Goal: Task Accomplishment & Management: Manage account settings

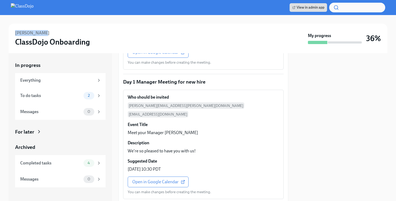
scroll to position [409, 0]
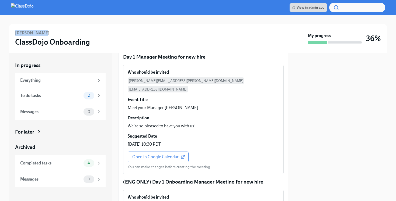
click at [34, 7] on img at bounding box center [22, 7] width 23 height 9
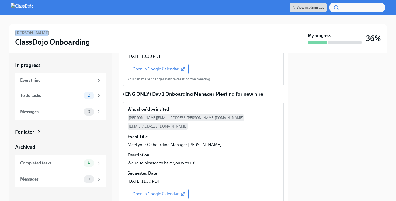
scroll to position [497, 0]
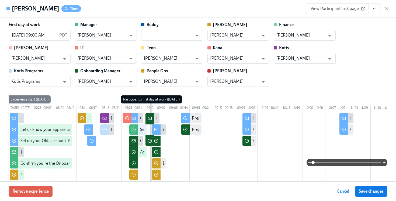
scroll to position [0, 15607]
click at [387, 9] on icon "button" at bounding box center [386, 8] width 5 height 5
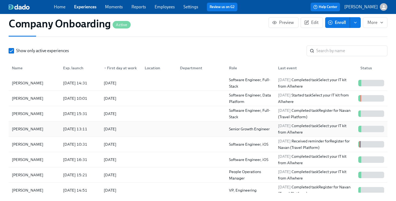
scroll to position [668, 0]
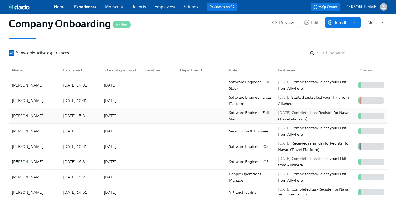
click at [157, 119] on div at bounding box center [157, 116] width 35 height 11
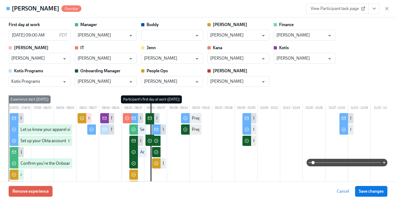
click at [372, 12] on button "View task page" at bounding box center [373, 8] width 11 height 11
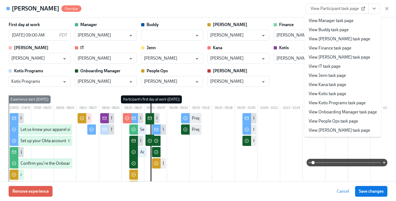
click at [335, 121] on link "View People Ops task page" at bounding box center [332, 121] width 49 height 6
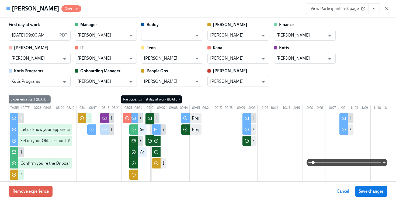
click at [385, 10] on icon "button" at bounding box center [386, 8] width 5 height 5
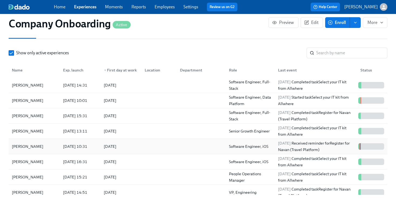
click at [174, 151] on div at bounding box center [157, 146] width 35 height 11
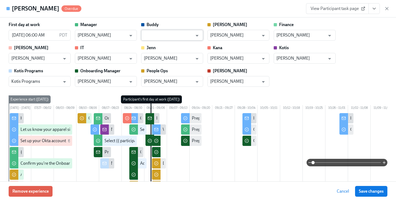
click at [161, 38] on input "text" at bounding box center [168, 35] width 49 height 11
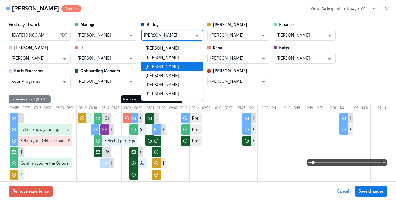
click at [167, 69] on li "Dan Gilbert" at bounding box center [172, 66] width 62 height 9
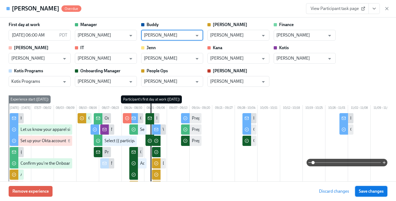
type input "Dan Gilbert"
click at [364, 193] on span "Save changes" at bounding box center [371, 191] width 25 height 5
type input "Dan Gilbert"
click at [374, 8] on icon "View task page" at bounding box center [373, 8] width 5 height 5
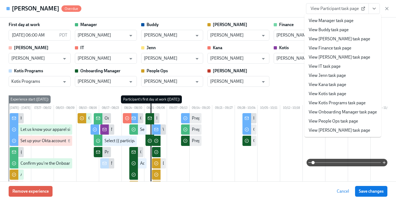
click at [341, 124] on link "View People Ops task page" at bounding box center [332, 121] width 49 height 6
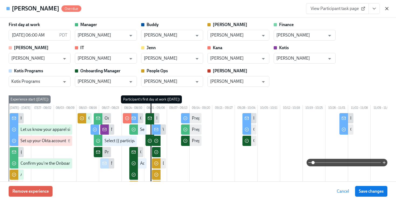
click at [387, 8] on icon "button" at bounding box center [386, 8] width 5 height 5
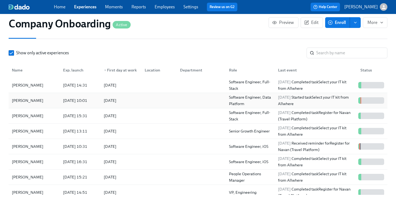
click at [149, 102] on div at bounding box center [157, 100] width 35 height 11
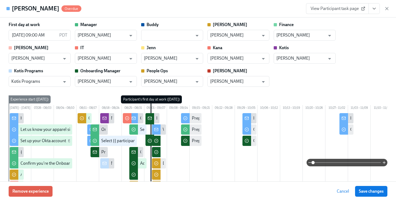
click at [374, 9] on icon "View task page" at bounding box center [374, 8] width 3 height 1
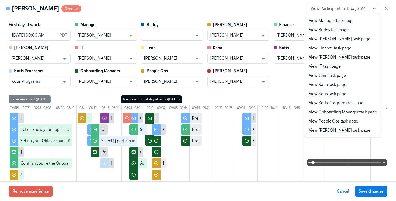
click at [322, 121] on link "View People Ops task page" at bounding box center [332, 121] width 49 height 6
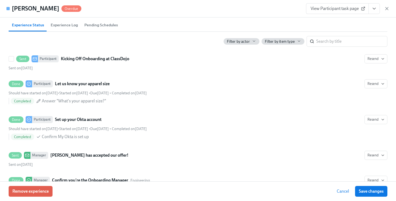
scroll to position [257, 0]
click at [0, 0] on icon "button" at bounding box center [0, 0] width 0 height 0
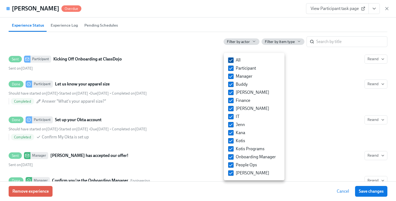
click at [230, 61] on input "All" at bounding box center [230, 60] width 5 height 5
checkbox input "false"
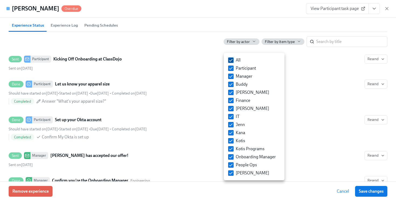
checkbox input "false"
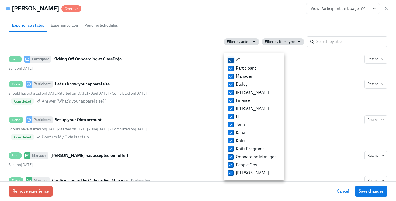
checkbox input "false"
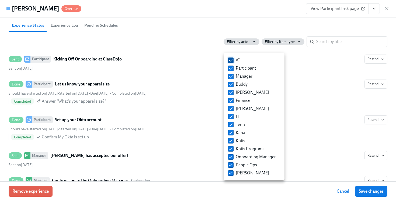
checkbox input "false"
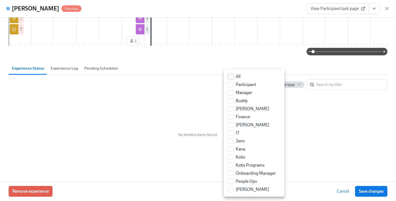
scroll to position [222, 0]
click at [230, 182] on input "People Ops" at bounding box center [230, 181] width 5 height 5
checkbox input "true"
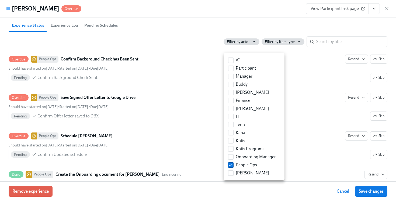
click at [166, 49] on div at bounding box center [198, 100] width 396 height 201
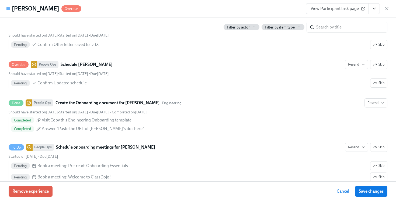
scroll to position [328, 0]
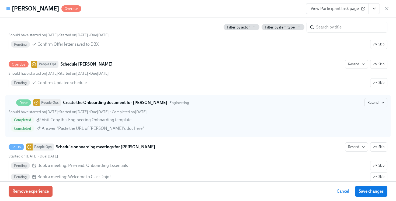
click at [197, 107] on div "Done People Ops Create the Onboarding document for Jeff Stein Engineering Resend" at bounding box center [198, 102] width 378 height 9
click at [14, 105] on input "Done People Ops Create the Onboarding document for Jeff Stein Engineering Resen…" at bounding box center [11, 102] width 5 height 5
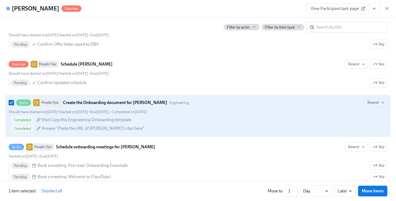
click at [207, 123] on div "Completed Visit Copy this Engineering Onboarding template" at bounding box center [199, 120] width 376 height 6
click at [14, 105] on input "Done People Ops Create the Onboarding document for Jeff Stein Engineering Resen…" at bounding box center [11, 102] width 5 height 5
checkbox input "false"
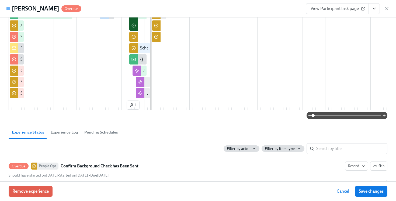
scroll to position [0, 0]
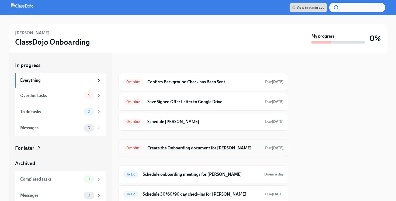
click at [219, 148] on h6 "Create the Onboarding document for Nicolás Gargano" at bounding box center [203, 148] width 113 height 6
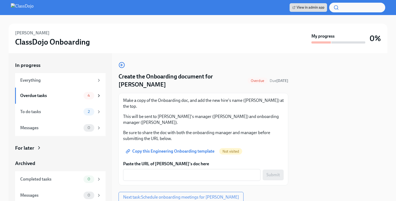
click at [173, 149] on span "Copy this Engineering Onboarding template" at bounding box center [170, 151] width 87 height 5
drag, startPoint x: 46, startPoint y: 34, endPoint x: 12, endPoint y: 32, distance: 34.0
click at [12, 32] on div "Nicolás Gargano ClassDojo Onboarding My progress 0%" at bounding box center [198, 39] width 378 height 30
copy h6 "Nicolás Gargano"
drag, startPoint x: 271, startPoint y: 110, endPoint x: 256, endPoint y: 111, distance: 15.1
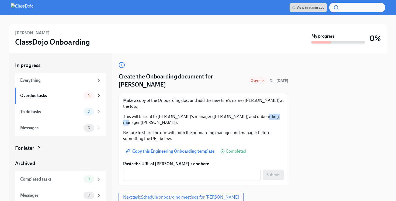
click at [256, 114] on p "This will be sent to Nicolás's manager (Noah) and onboarding manager (Rod Uroz)." at bounding box center [203, 120] width 160 height 12
copy p "Rod Uroz"
click at [135, 169] on div "x ​" at bounding box center [191, 175] width 137 height 12
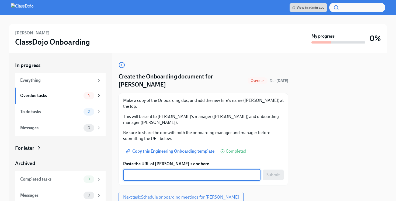
paste textarea "https://docs.google.com/document/d/1TqAfJyCOn2gByY5hqLWhTGatwfcaDsFRTVv8_8xM6k0…"
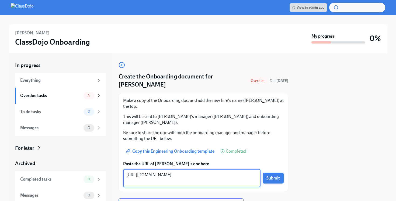
type textarea "https://docs.google.com/document/d/1TqAfJyCOn2gByY5hqLWhTGatwfcaDsFRTVv8_8xM6k0…"
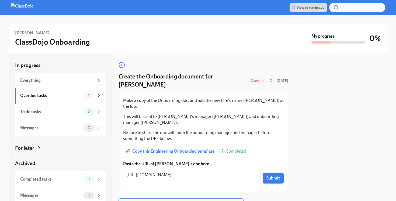
click at [274, 173] on button "Submit" at bounding box center [272, 178] width 21 height 11
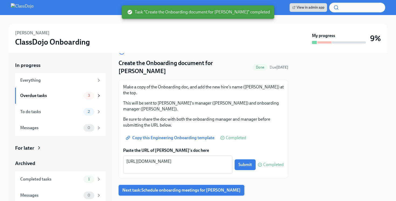
click at [157, 188] on span "Next task : Schedule onboarding meetings for Nicolás Gargano" at bounding box center [181, 190] width 118 height 5
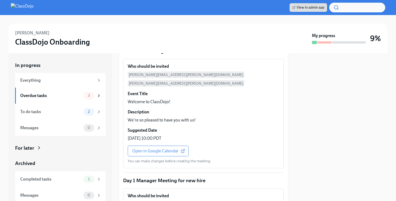
scroll to position [265, 0]
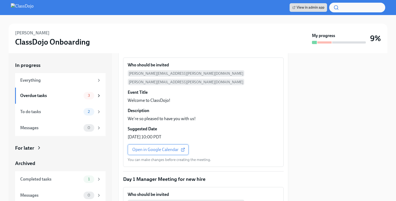
click at [147, 147] on span "Open in Google Calendar" at bounding box center [158, 149] width 52 height 5
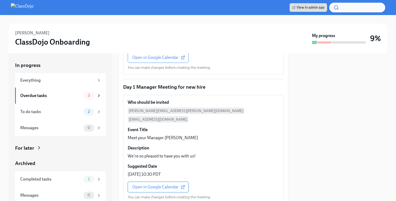
scroll to position [387, 0]
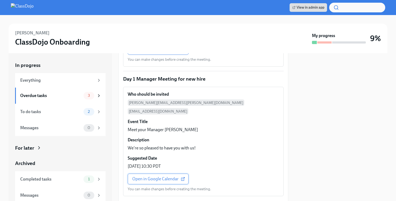
click at [152, 177] on span "Open in Google Calendar" at bounding box center [158, 179] width 52 height 5
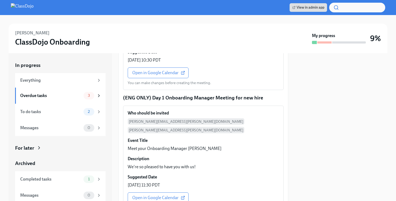
scroll to position [527, 0]
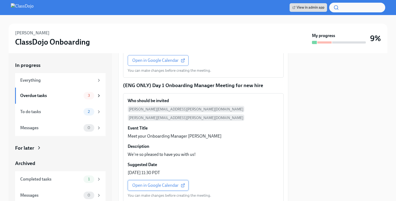
click at [166, 183] on span "Open in Google Calendar" at bounding box center [158, 185] width 52 height 5
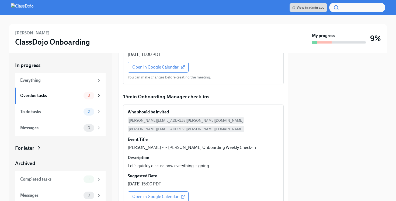
scroll to position [788, 0]
click at [155, 194] on span "Open in Google Calendar" at bounding box center [158, 196] width 52 height 5
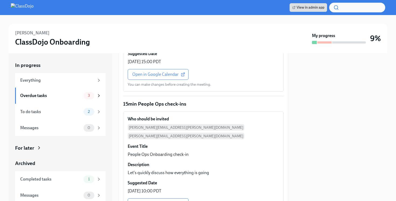
scroll to position [933, 0]
click at [161, 201] on span "Open in Google Calendar" at bounding box center [158, 203] width 52 height 5
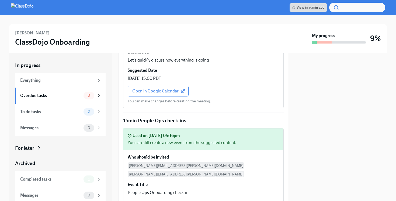
scroll to position [961, 0]
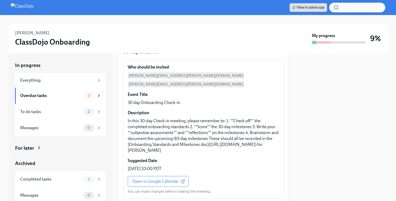
scroll to position [58, 0]
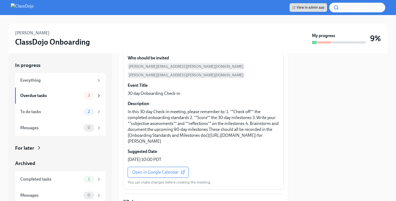
click at [164, 170] on span "Open in Google Calendar" at bounding box center [158, 172] width 52 height 5
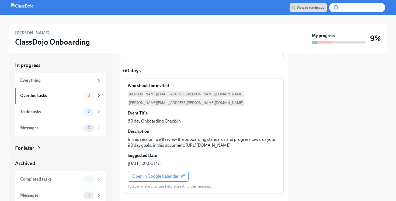
scroll to position [212, 0]
click at [151, 176] on span "Open in Google Calendar" at bounding box center [158, 176] width 52 height 5
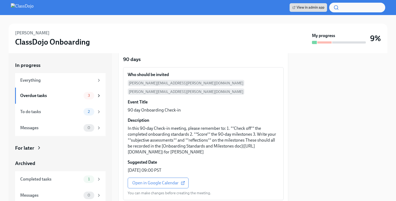
scroll to position [381, 0]
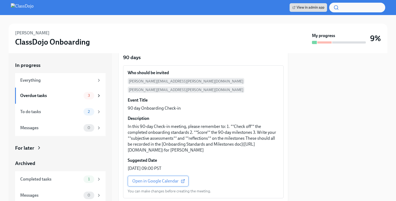
click at [154, 180] on span "Open in Google Calendar" at bounding box center [158, 181] width 52 height 5
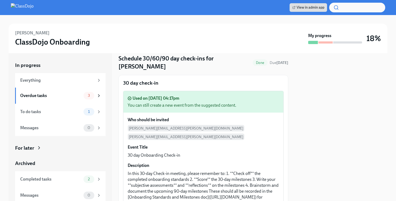
scroll to position [2, 0]
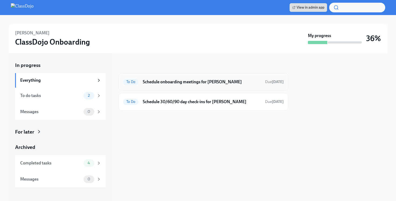
click at [214, 85] on div "To Do Schedule onboarding meetings for Myles Barros Due tomorrow" at bounding box center [203, 82] width 160 height 9
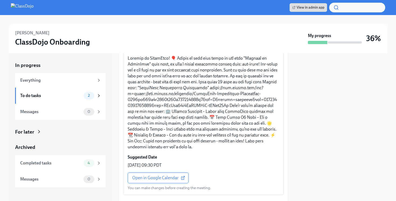
scroll to position [140, 0]
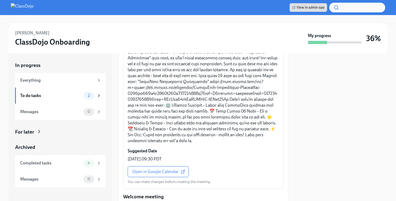
click at [145, 167] on link "Open in Google Calendar" at bounding box center [158, 172] width 61 height 11
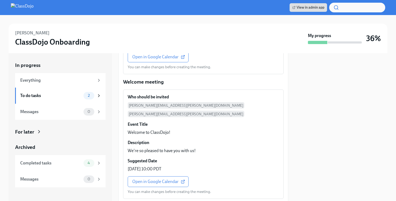
scroll to position [257, 0]
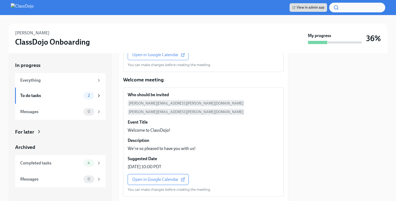
click at [153, 177] on span "Open in Google Calendar" at bounding box center [158, 179] width 52 height 5
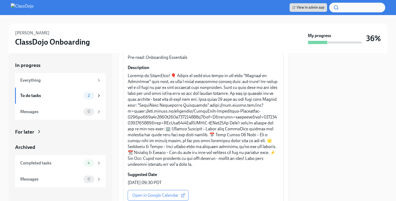
scroll to position [118, 0]
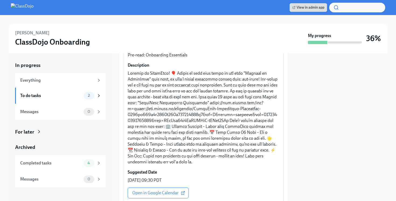
click at [151, 191] on span "Open in Google Calendar" at bounding box center [158, 193] width 52 height 5
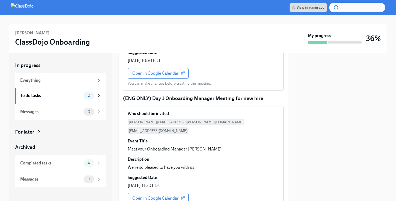
scroll to position [514, 0]
click at [150, 196] on span "Open in Google Calendar" at bounding box center [158, 198] width 52 height 5
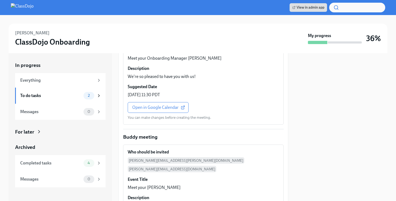
scroll to position [637, 0]
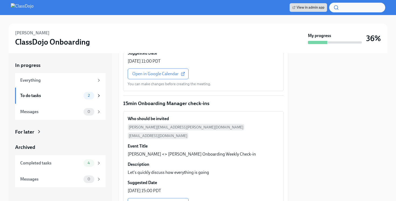
scroll to position [812, 0]
click at [154, 201] on span "Open in Google Calendar" at bounding box center [158, 203] width 52 height 5
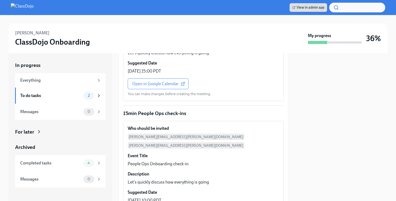
scroll to position [953, 0]
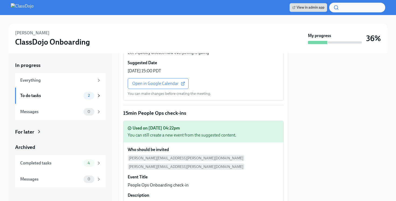
scroll to position [975, 0]
